Goal: Information Seeking & Learning: Compare options

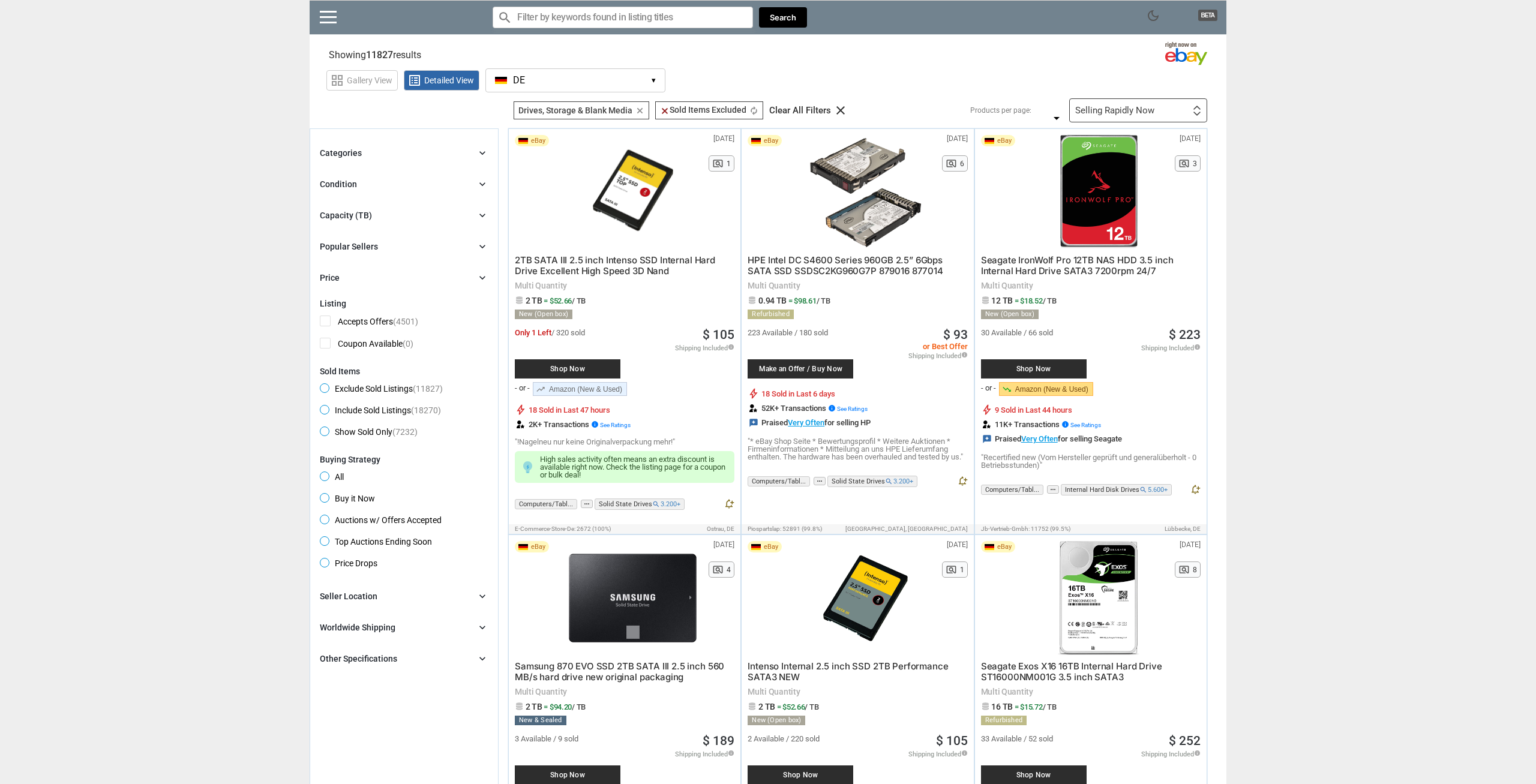
click at [1181, 107] on div "Selling Rapidly Now First or Last Chance to Buy Recently Listed Selling Rapidly…" at bounding box center [1138, 110] width 138 height 24
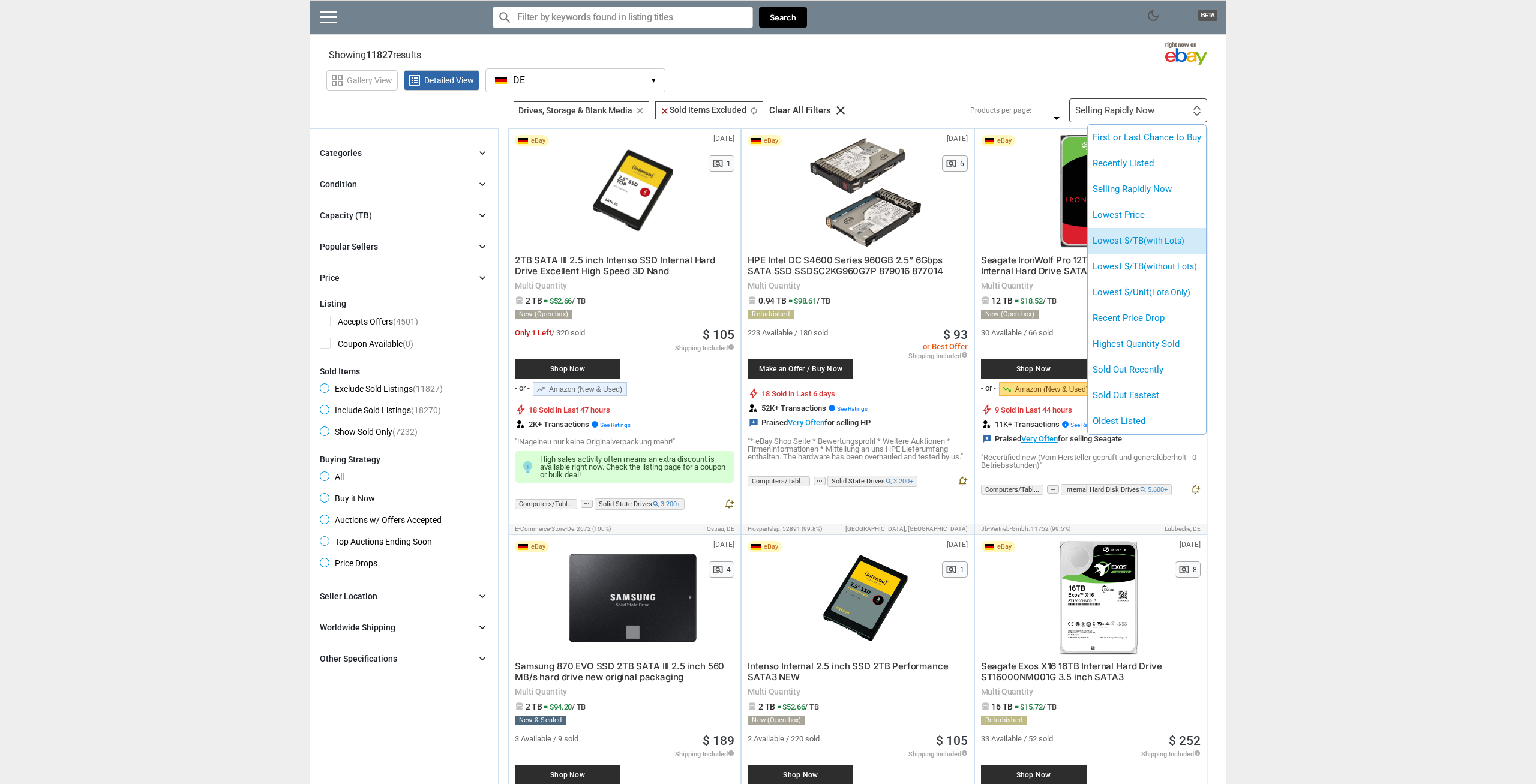
click at [1139, 246] on li "Lowest $/TB (with Lots)" at bounding box center [1146, 241] width 118 height 26
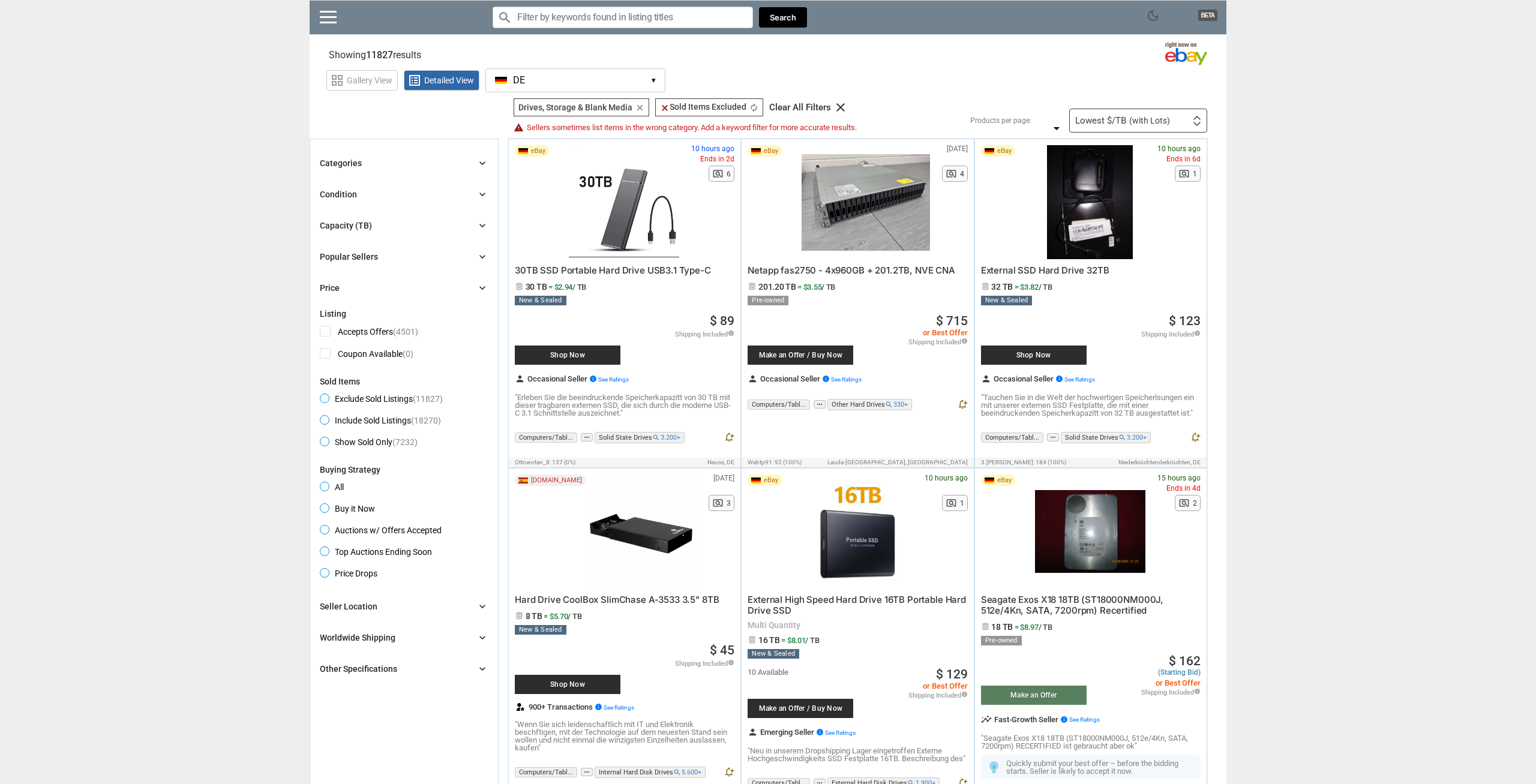
click at [623, 271] on span "30TB SSD Portable Hard Drive USB3.1 Type-C" at bounding box center [612, 270] width 196 height 11
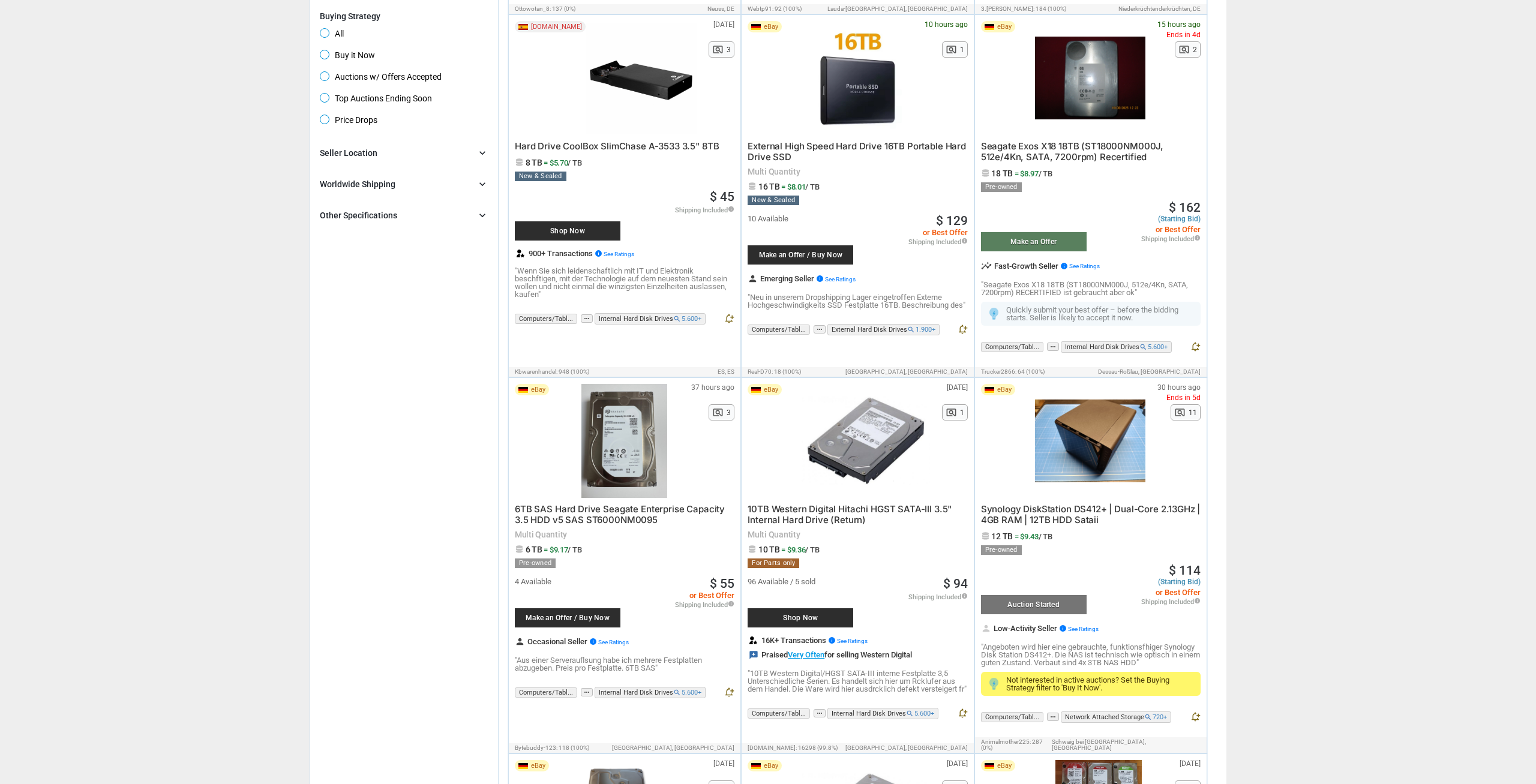
scroll to position [561, 0]
